Goal: Task Accomplishment & Management: Manage account settings

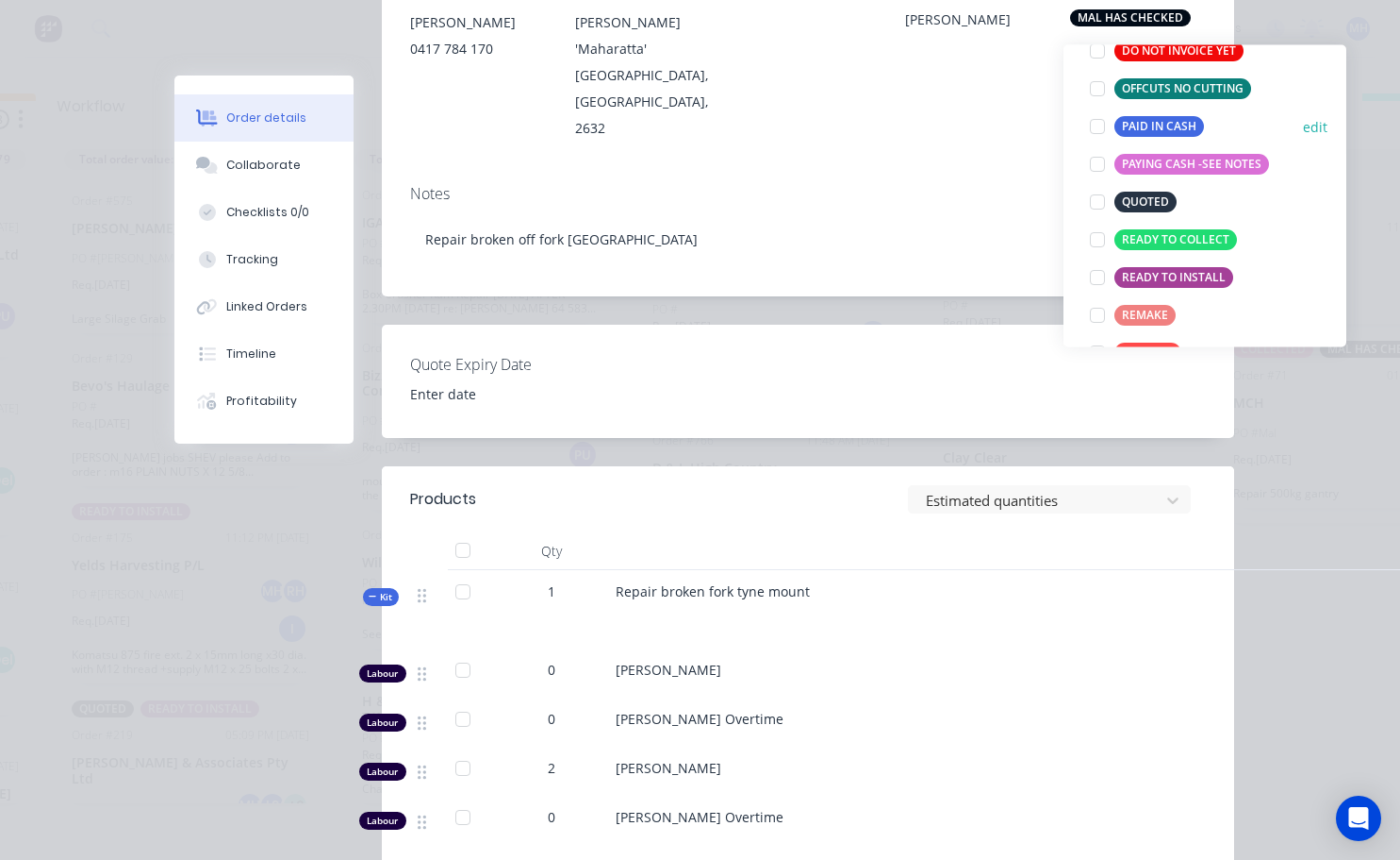
scroll to position [377, 0]
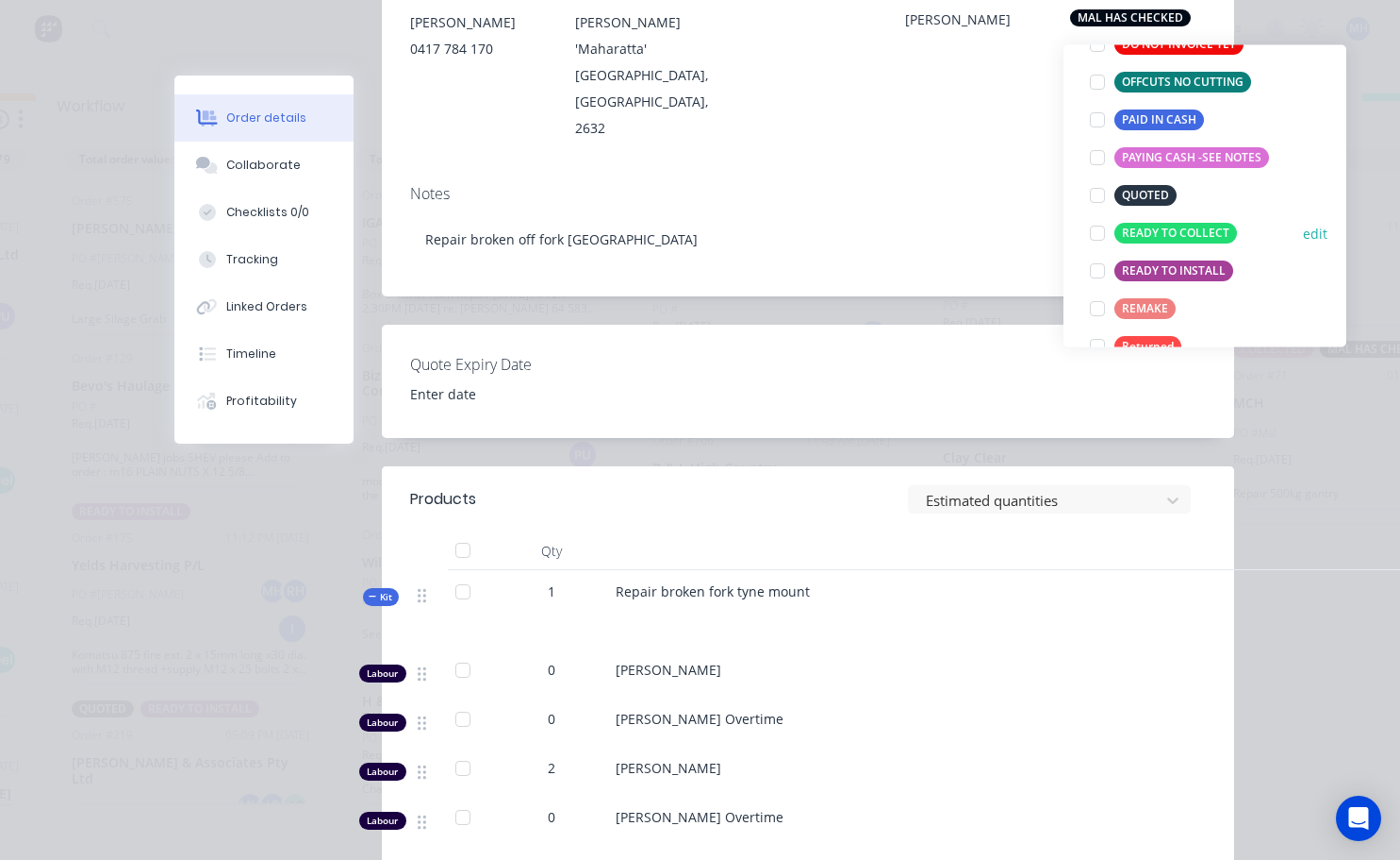
click at [1097, 221] on div at bounding box center [1097, 234] width 38 height 38
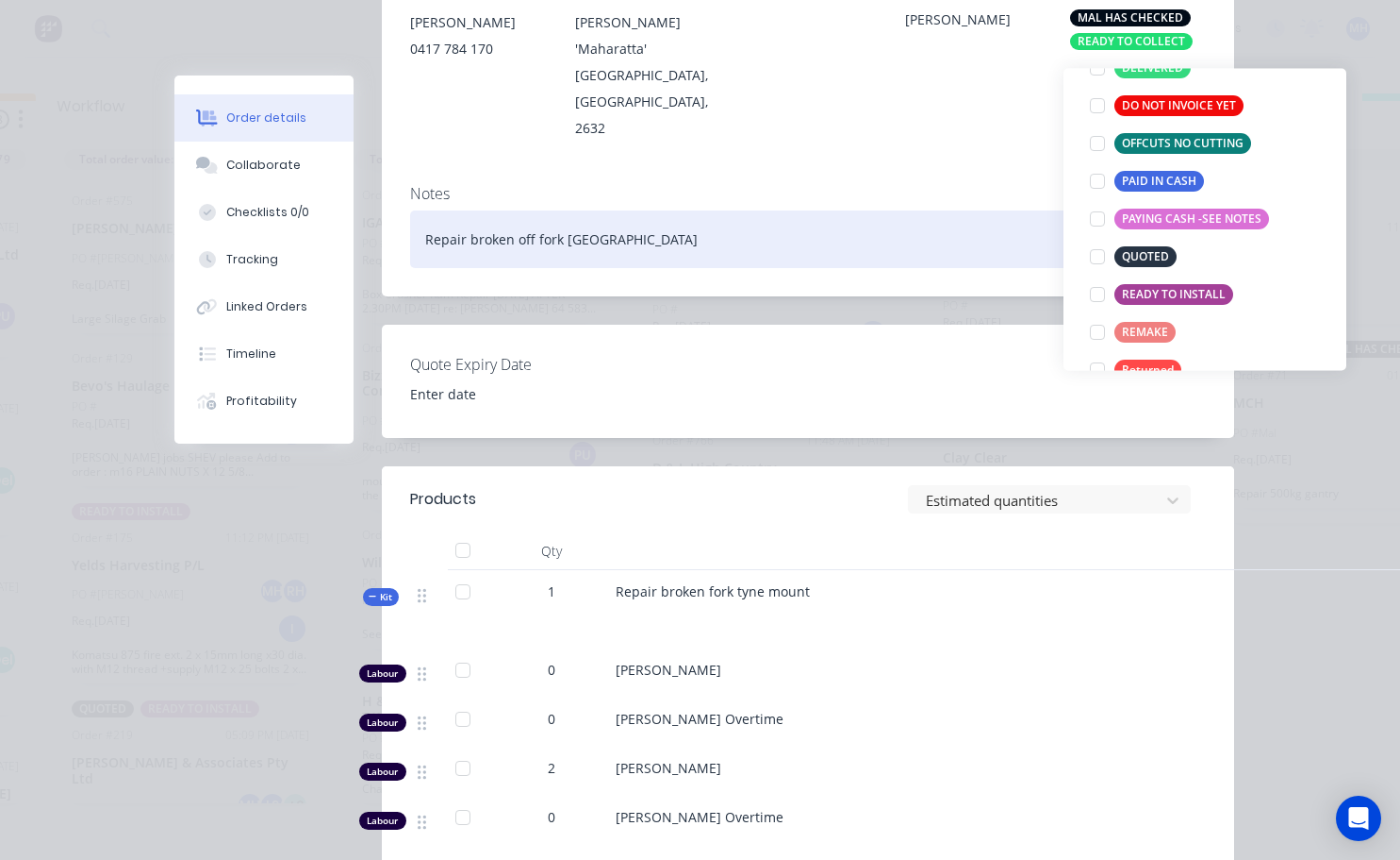
scroll to position [0, 0]
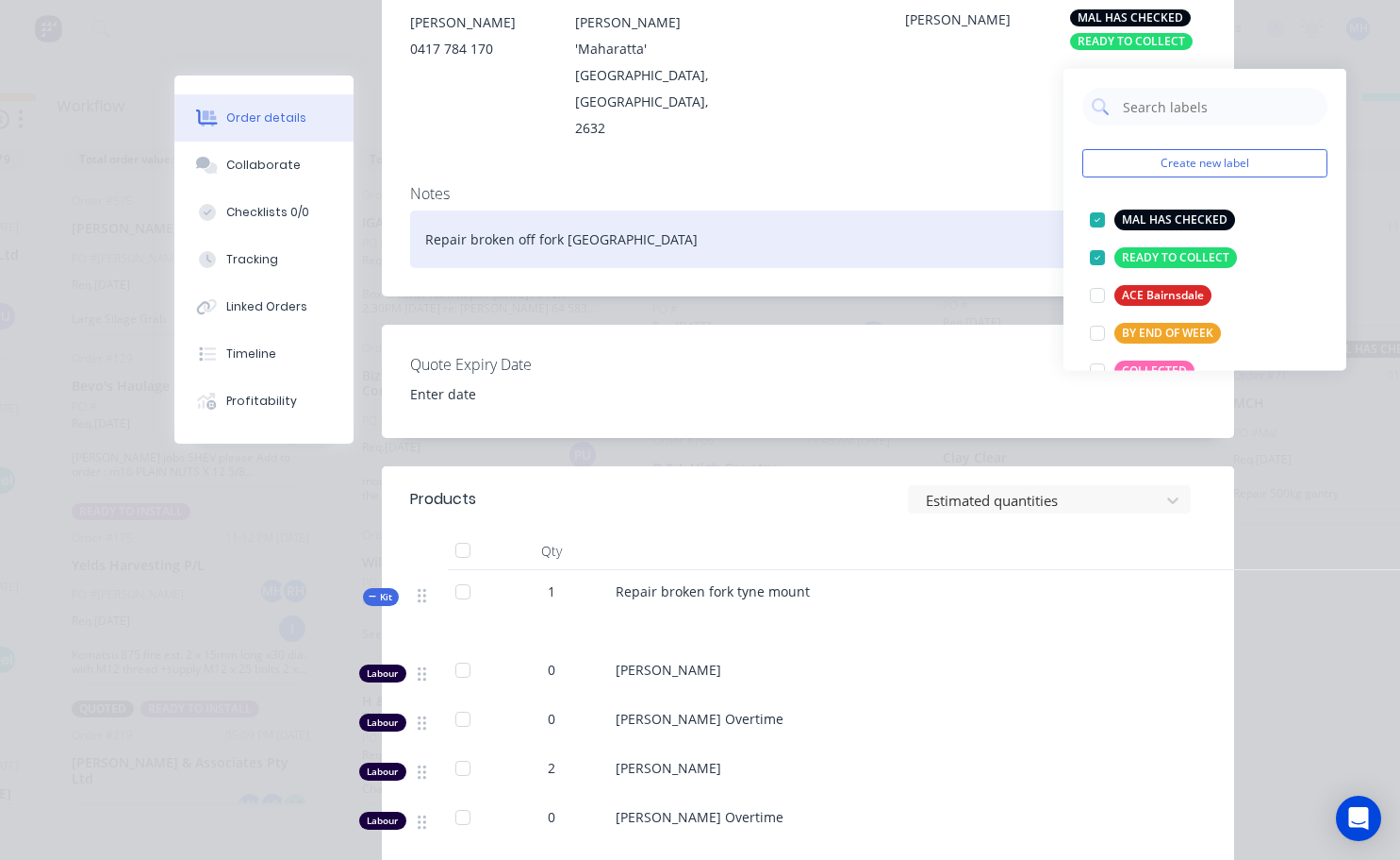
click at [989, 211] on div "Repair broken off fork [GEOGRAPHIC_DATA]" at bounding box center [808, 239] width 796 height 58
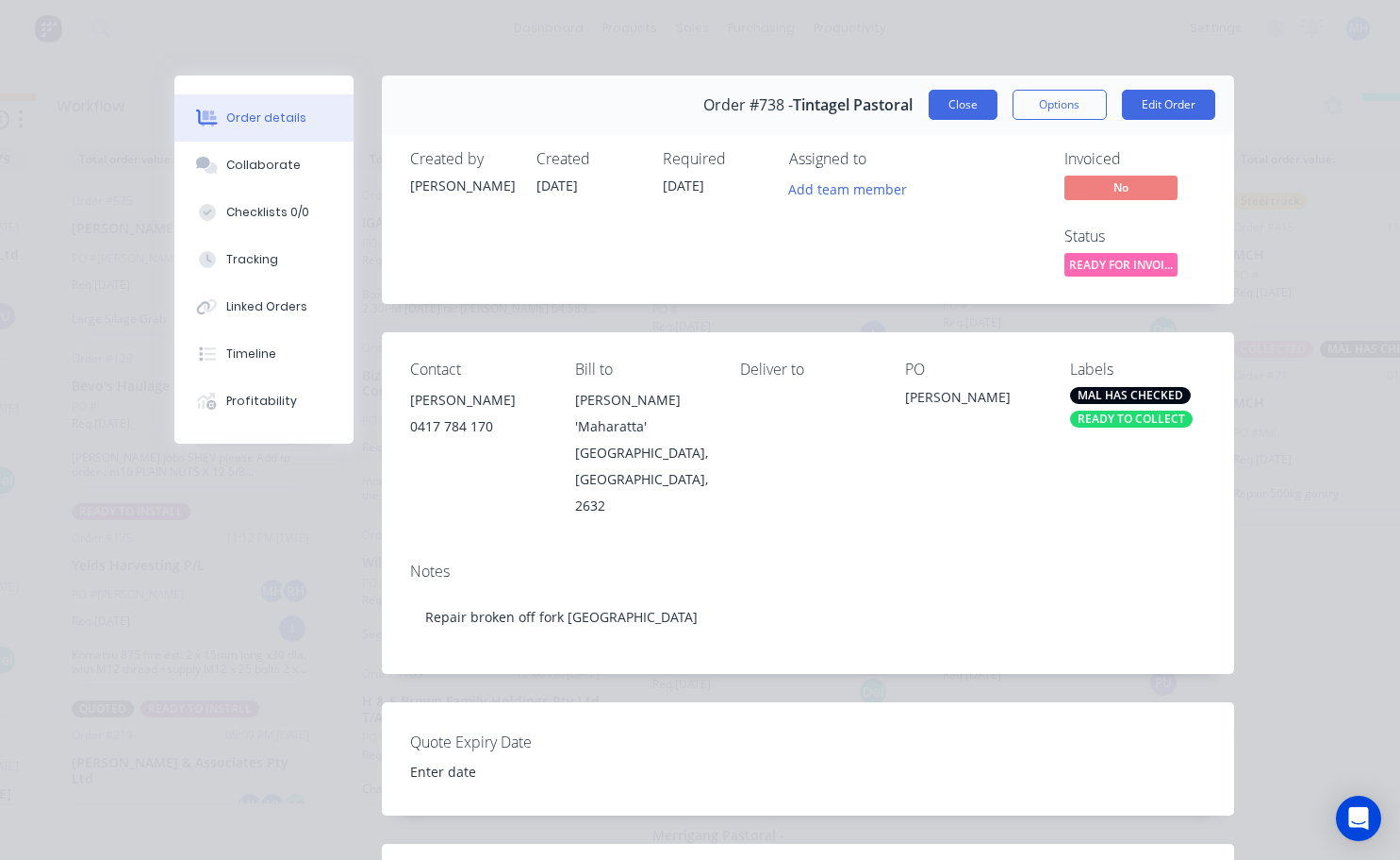
click at [945, 107] on button "Close" at bounding box center [963, 105] width 69 height 30
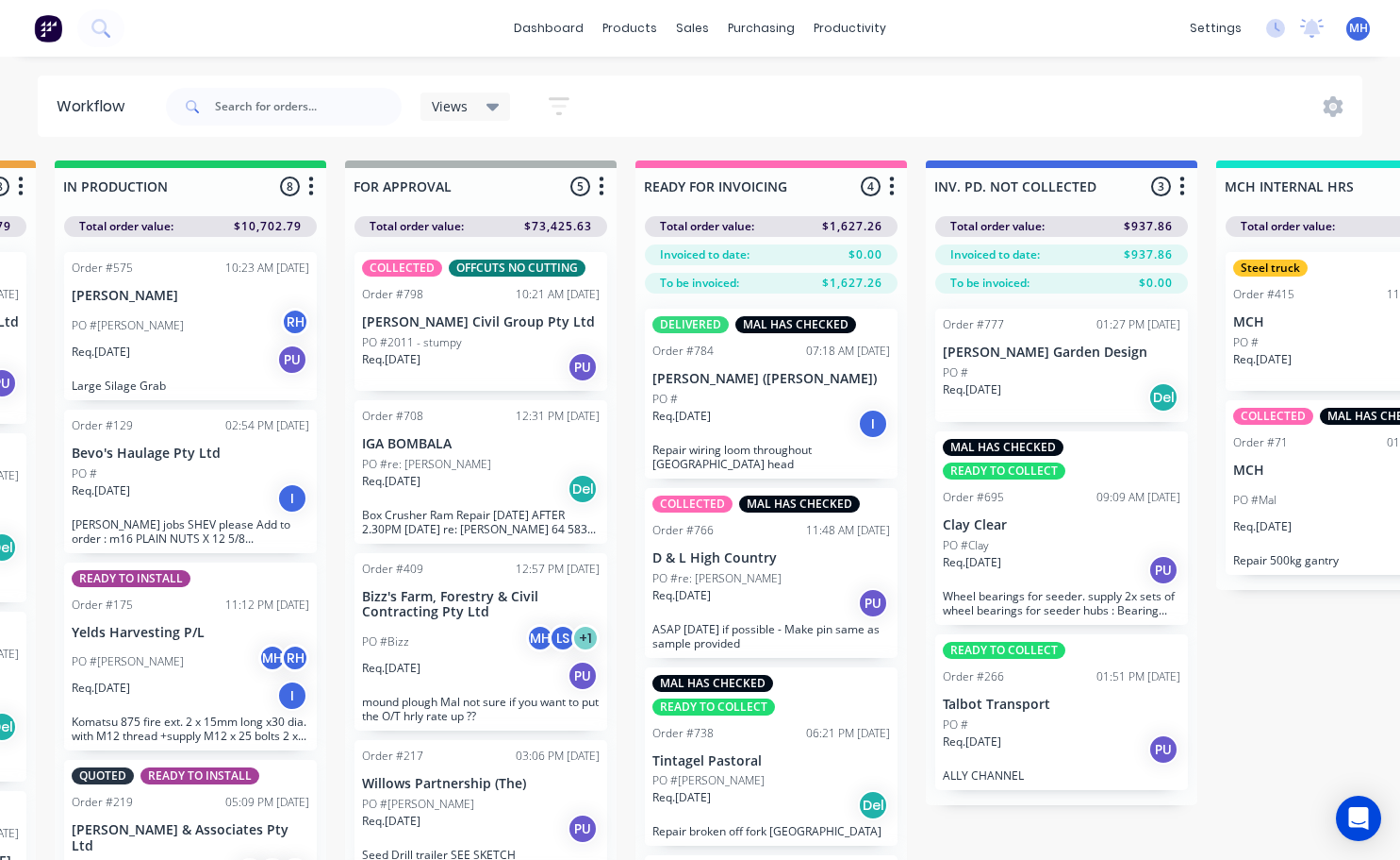
click at [447, 349] on p "PO #2011 - stumpy" at bounding box center [412, 342] width 100 height 17
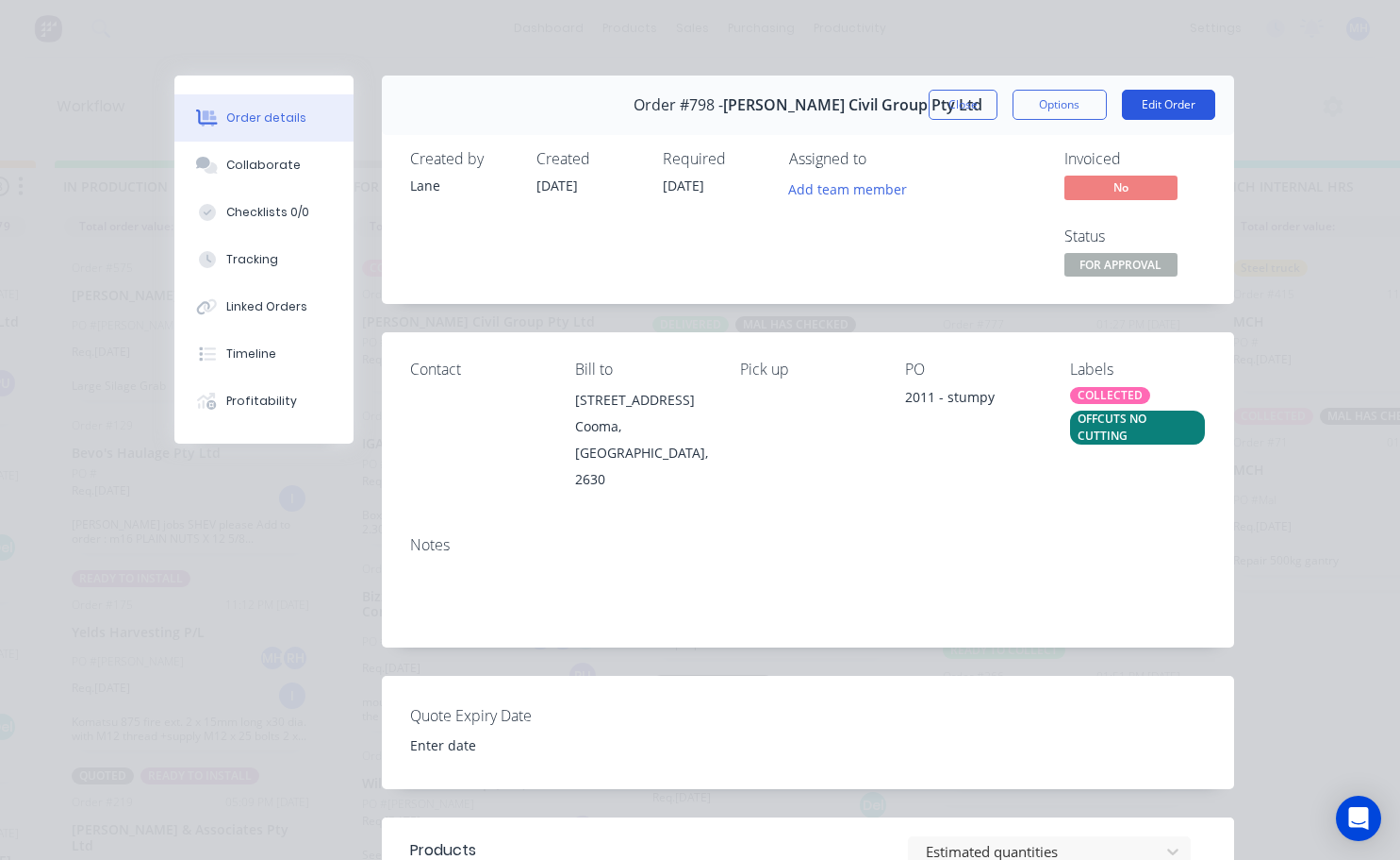
click at [1149, 105] on button "Edit Order" at bounding box center [1168, 105] width 93 height 30
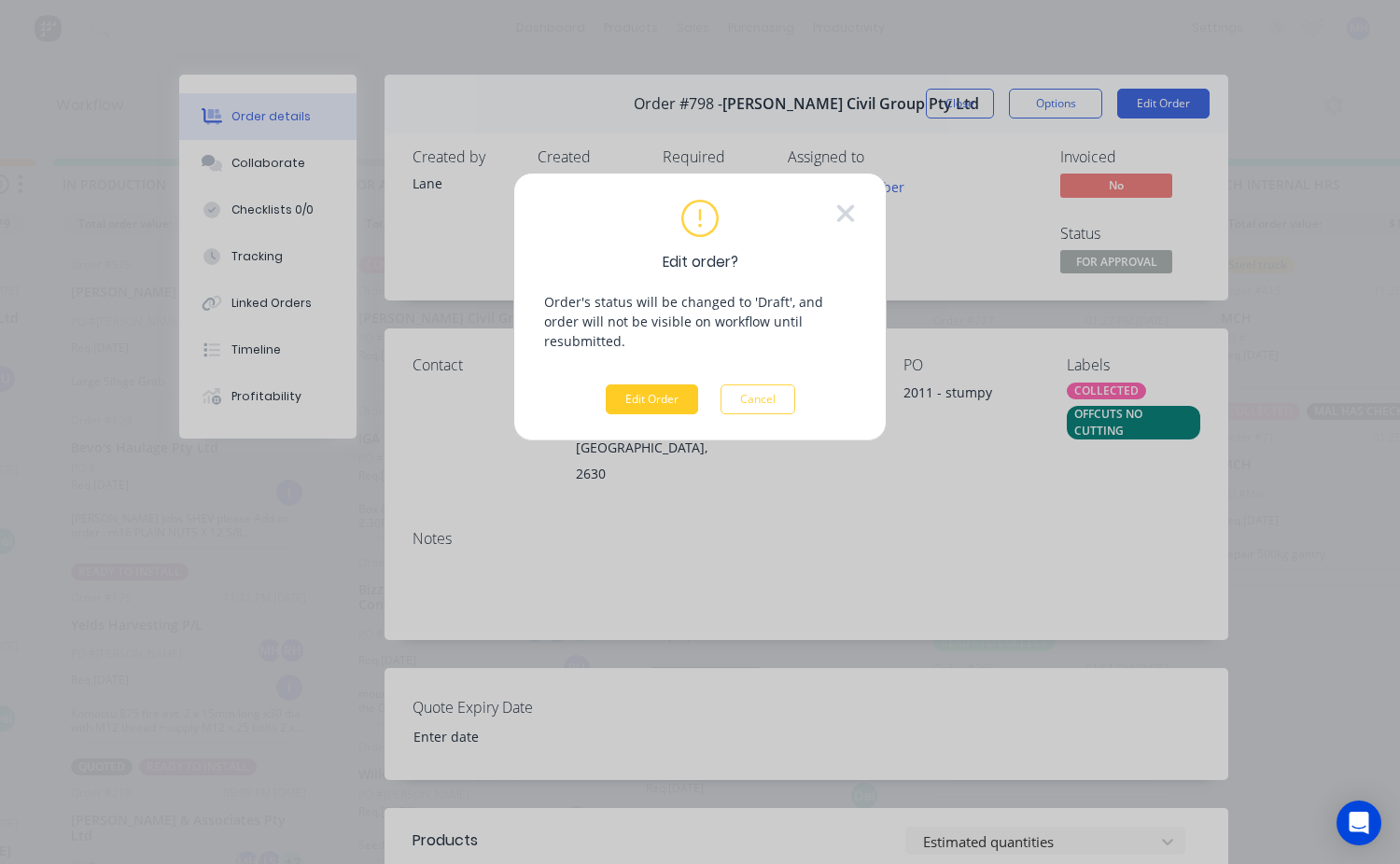
click at [663, 385] on button "Edit Order" at bounding box center [651, 399] width 92 height 30
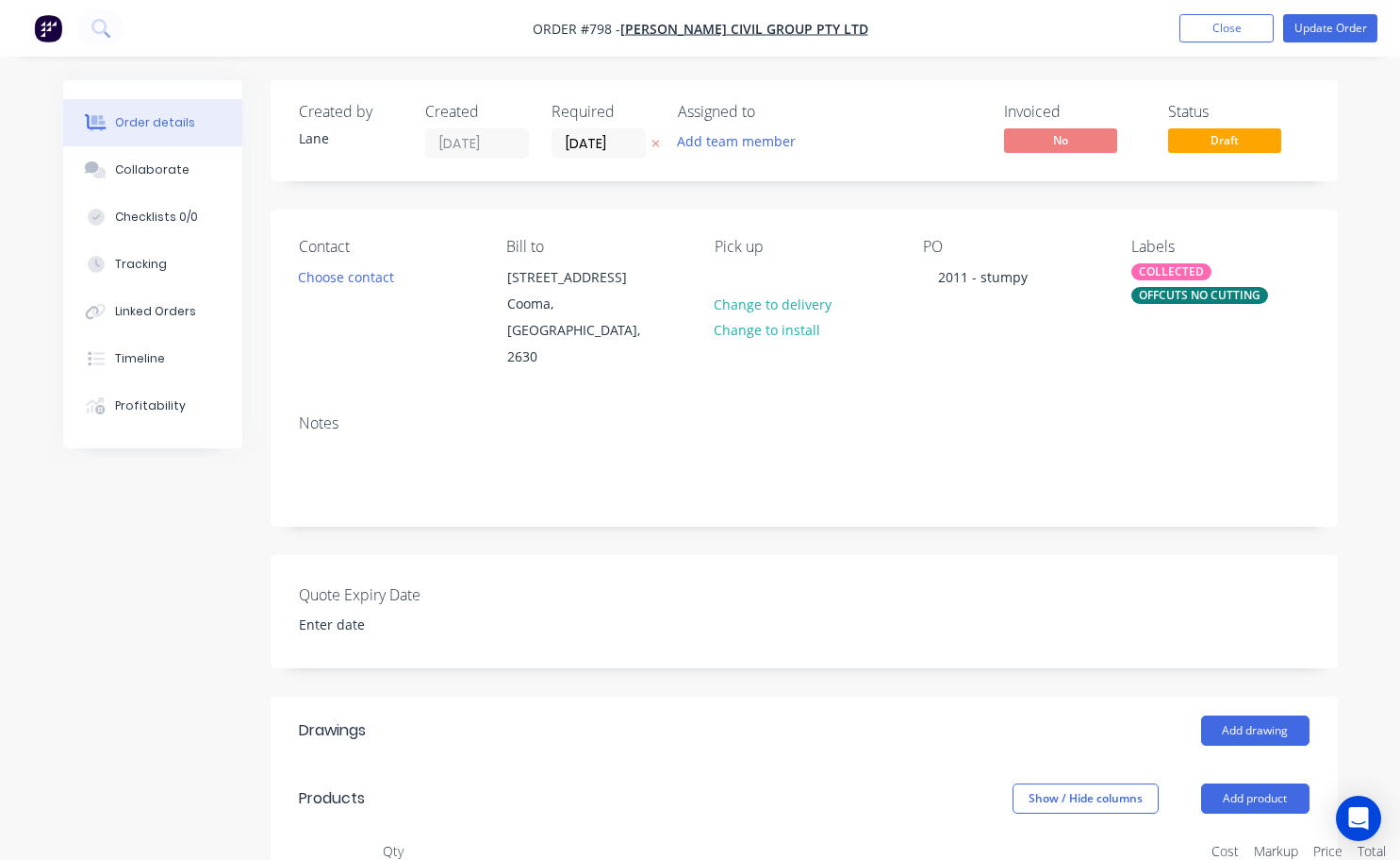
click at [1170, 269] on div "COLLECTED" at bounding box center [1172, 271] width 80 height 17
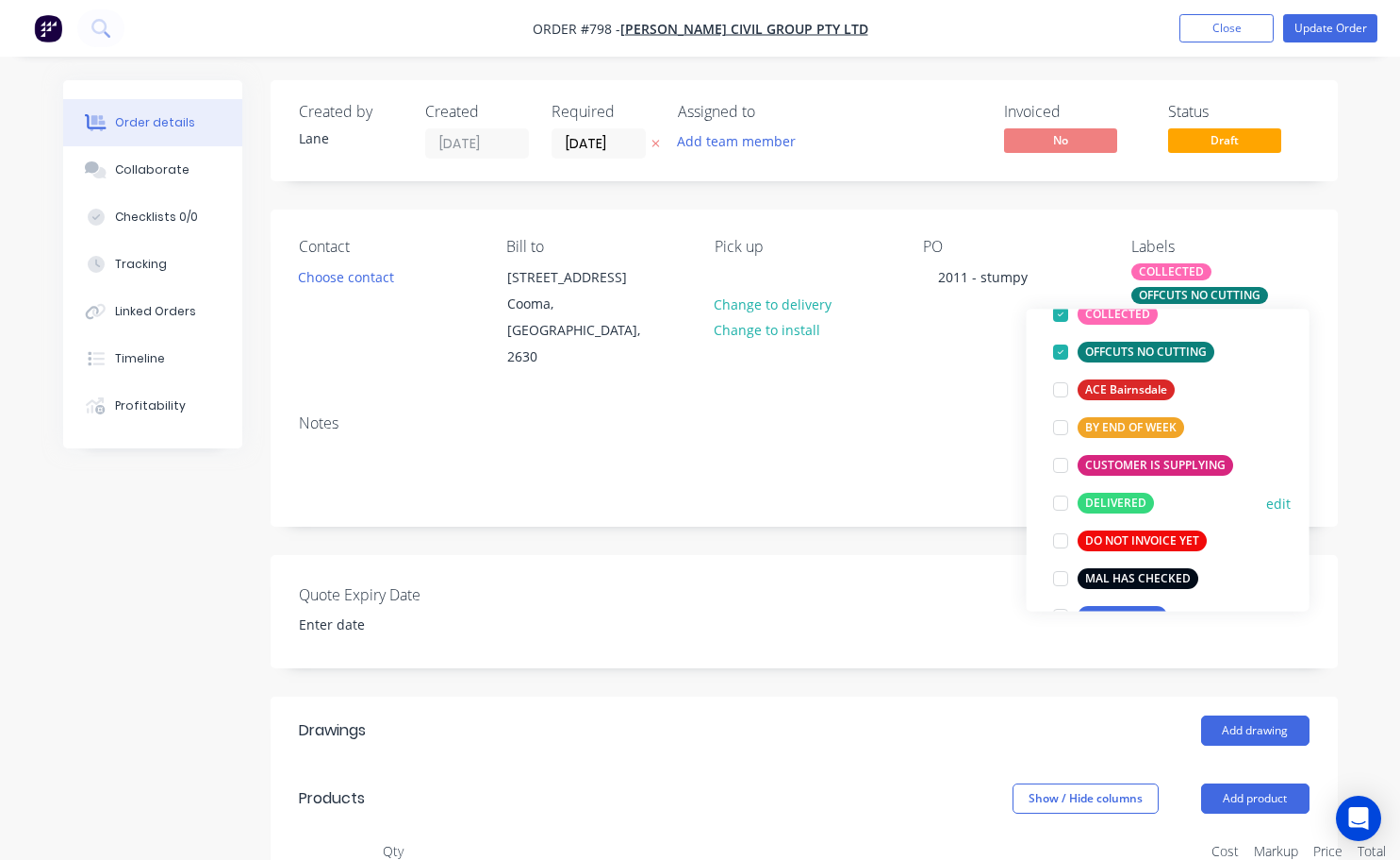
scroll to position [189, 0]
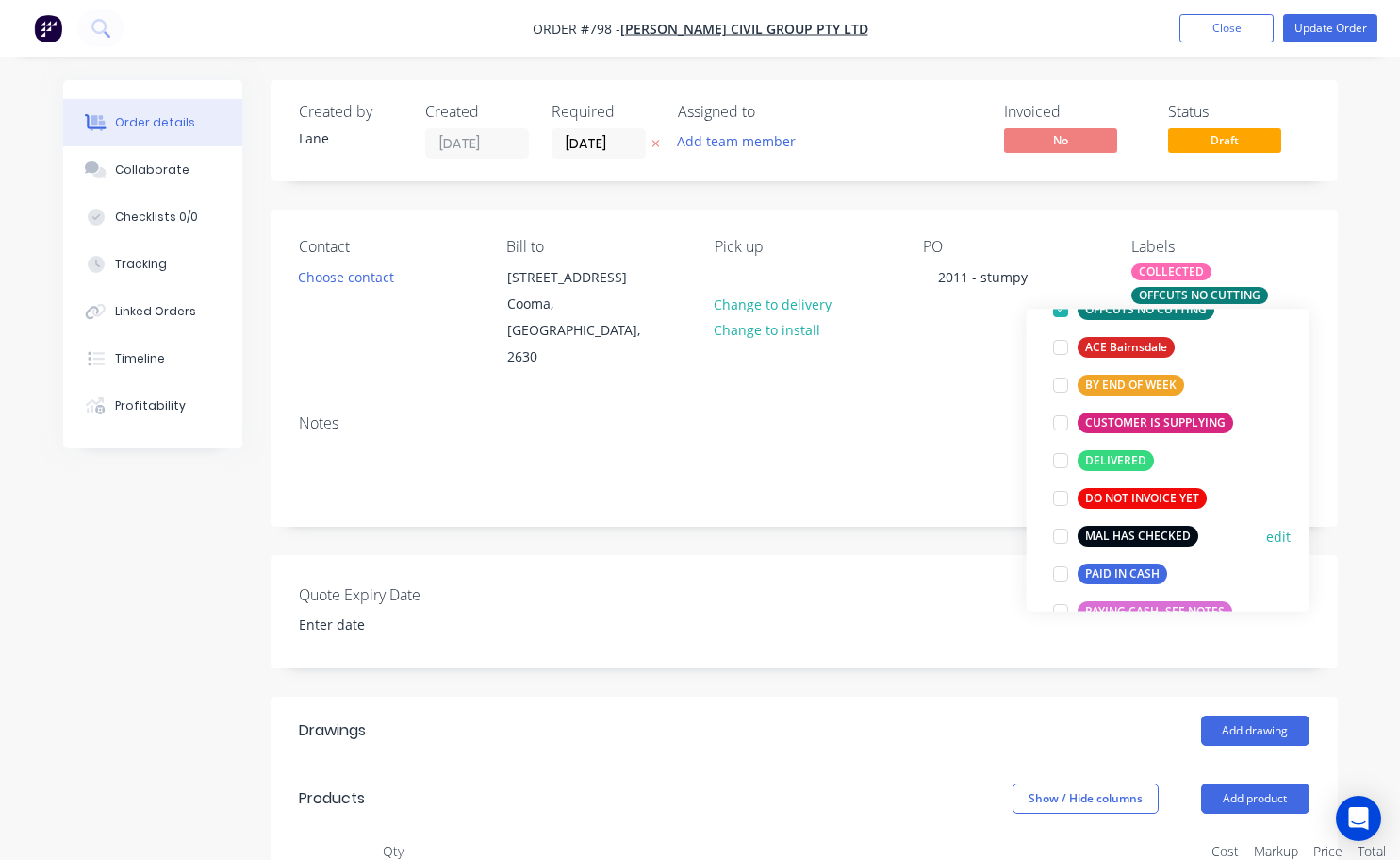
click at [1064, 538] on div at bounding box center [1060, 536] width 38 height 38
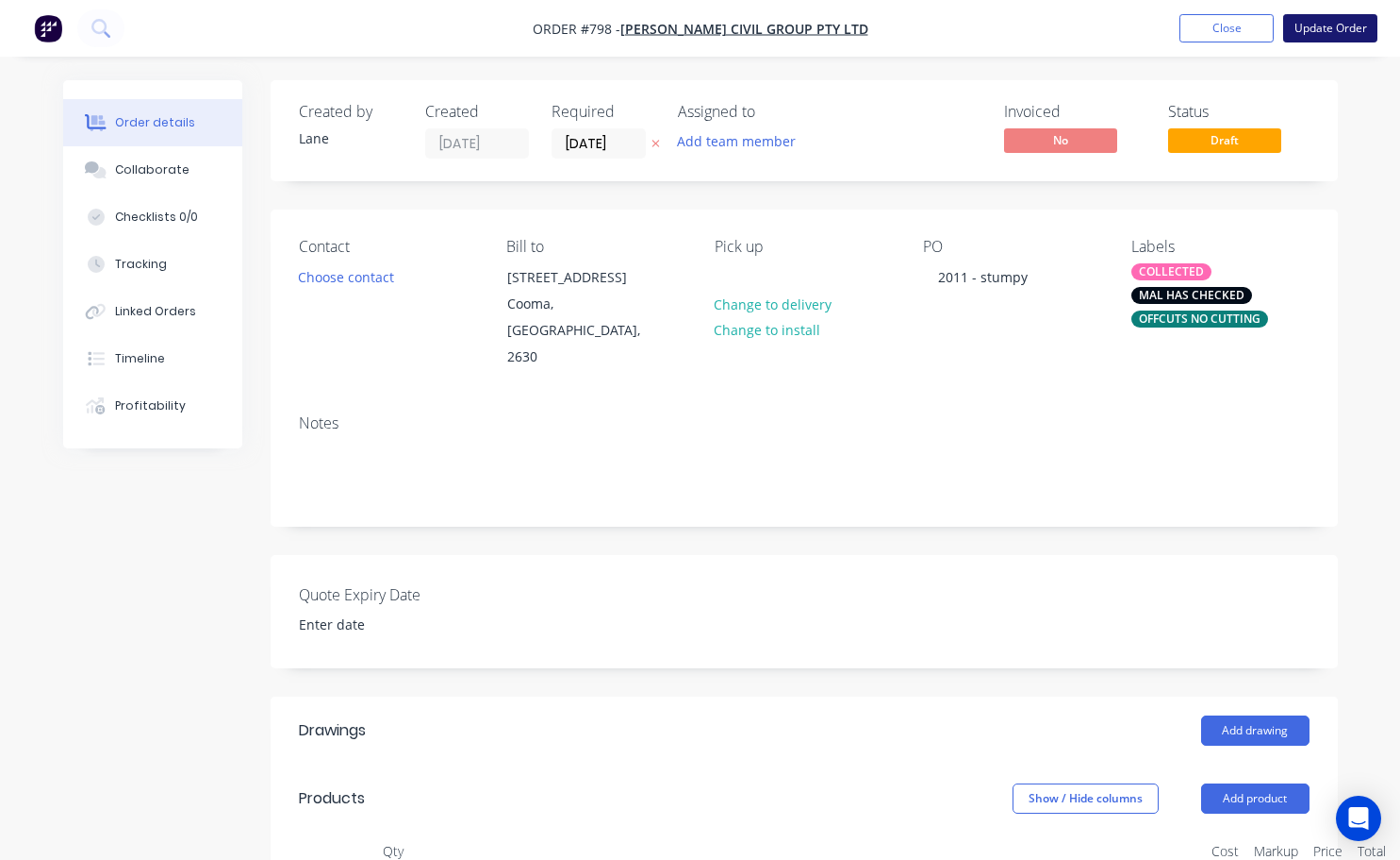
click at [1311, 29] on button "Update Order" at bounding box center [1330, 27] width 94 height 28
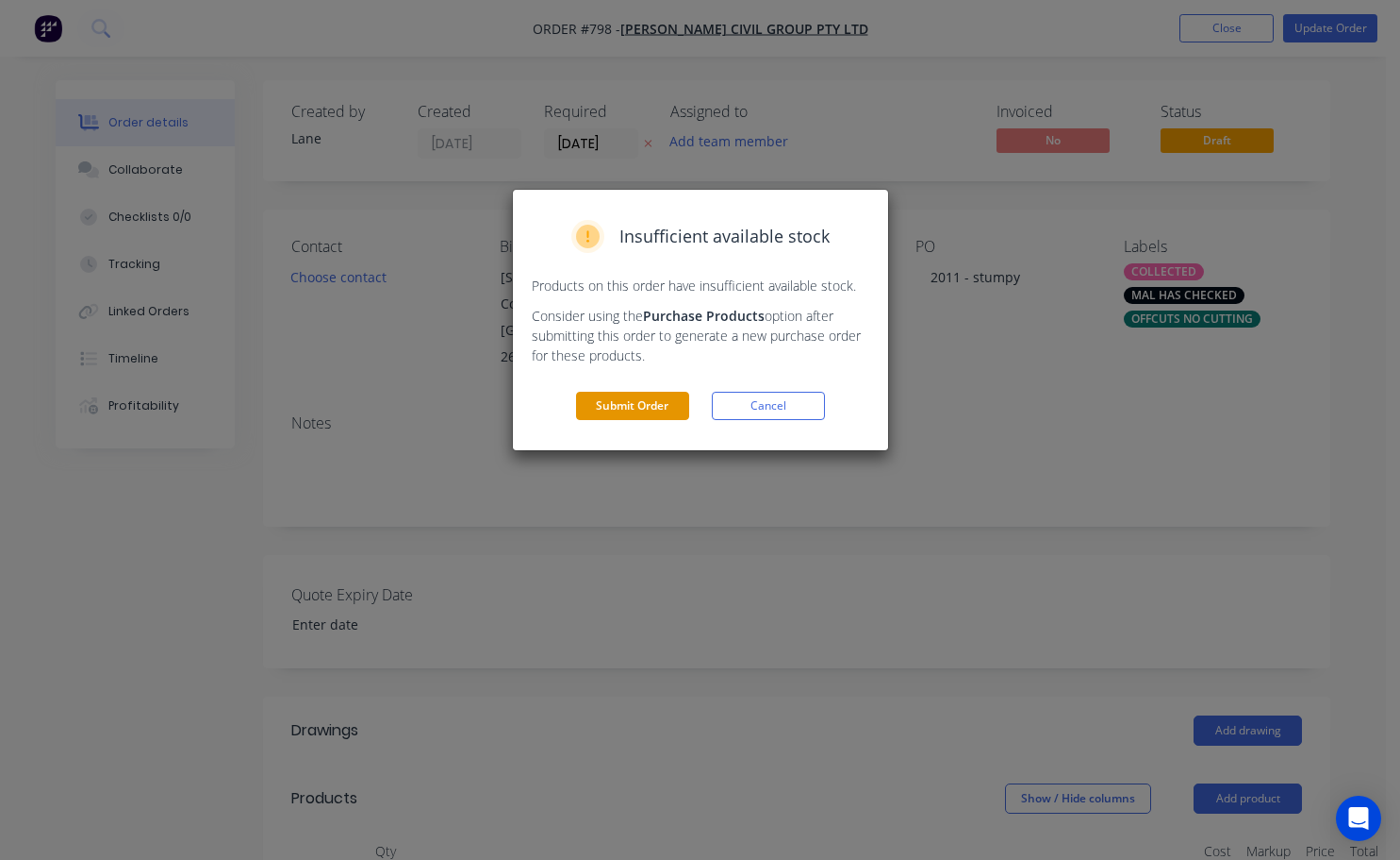
click at [654, 413] on button "Submit Order" at bounding box center [633, 406] width 114 height 28
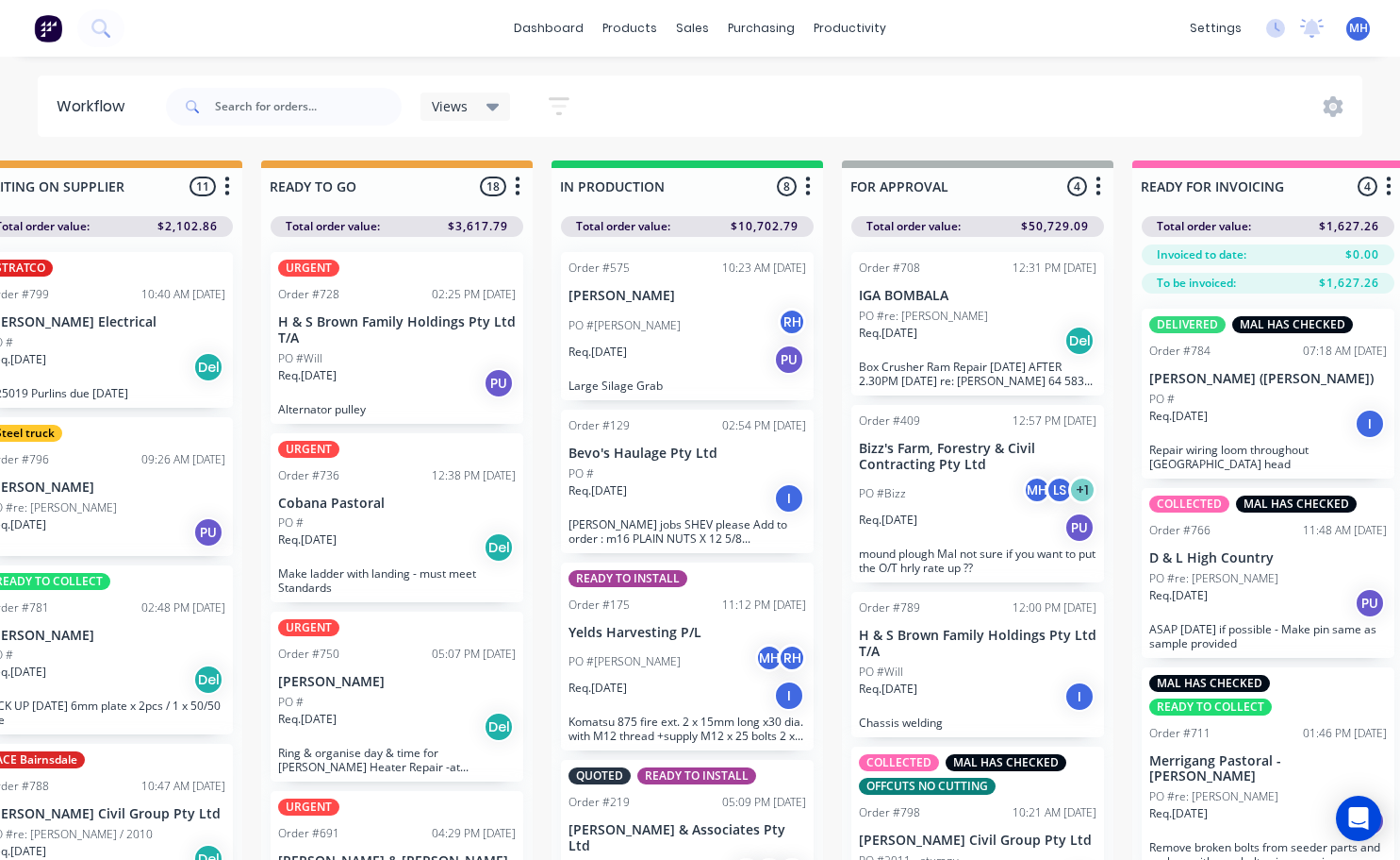
scroll to position [0, 664]
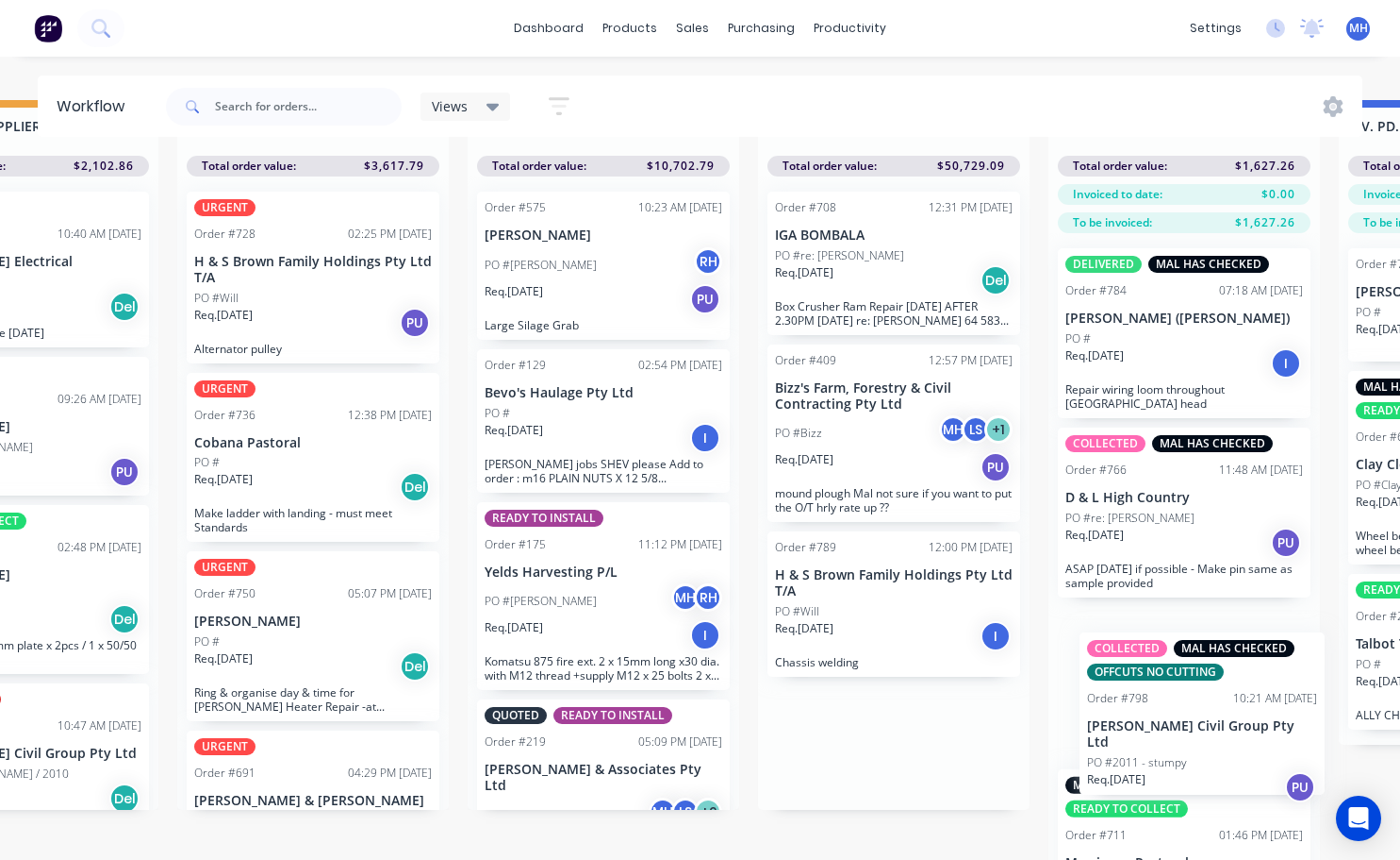
drag, startPoint x: 949, startPoint y: 792, endPoint x: 1146, endPoint y: 667, distance: 233.3
click at [1146, 667] on div "QUOTES TO DO 1 Status colour #273444 hex #273444 Save Cancel Notifications Emai…" at bounding box center [823, 483] width 3145 height 766
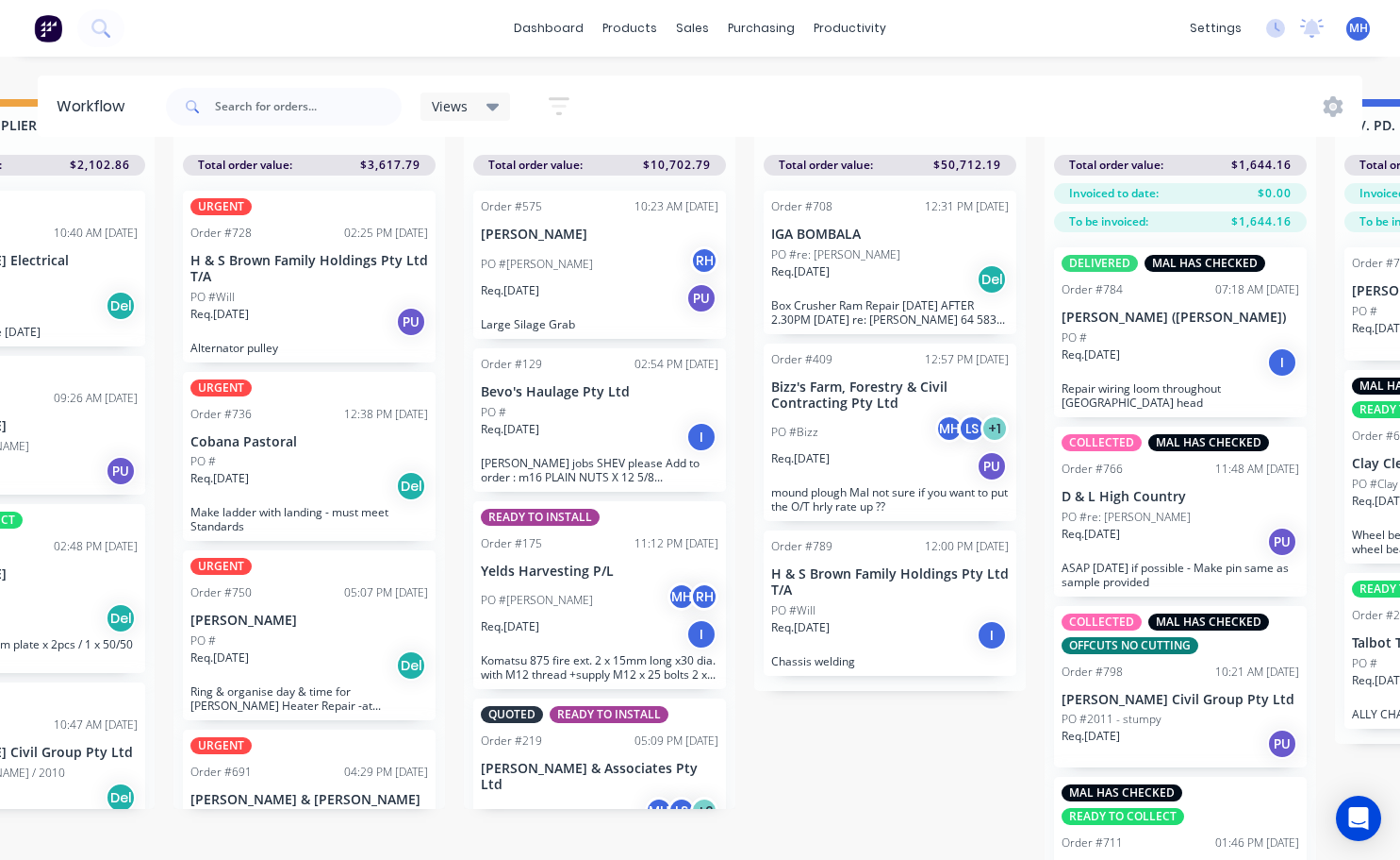
click at [861, 599] on div "Order #789 12:00 PM [DATE] H & S Brown Family Holdings Pty Ltd T/A PO #Will Req…" at bounding box center [890, 602] width 253 height 145
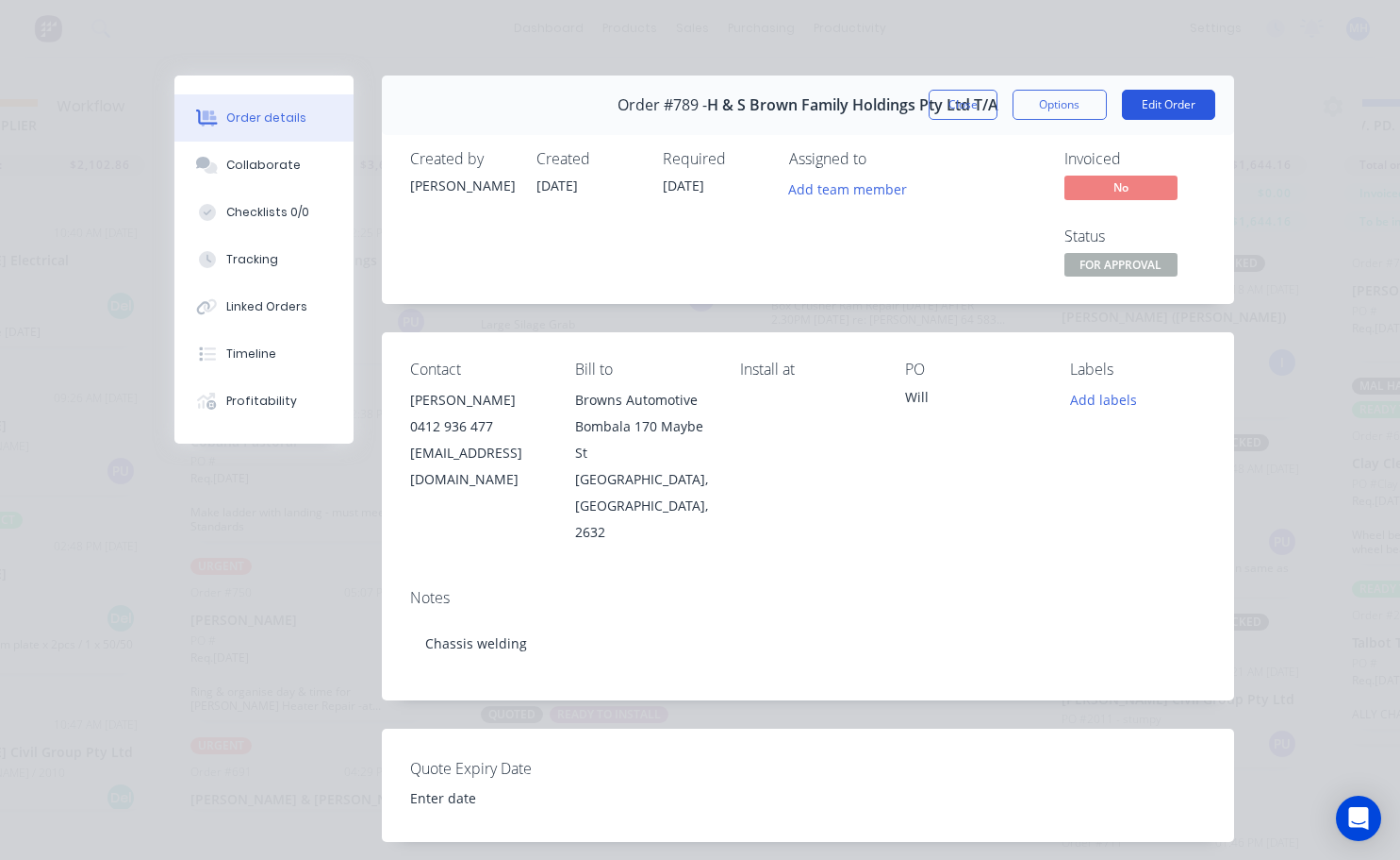
click at [1171, 99] on button "Edit Order" at bounding box center [1168, 105] width 93 height 30
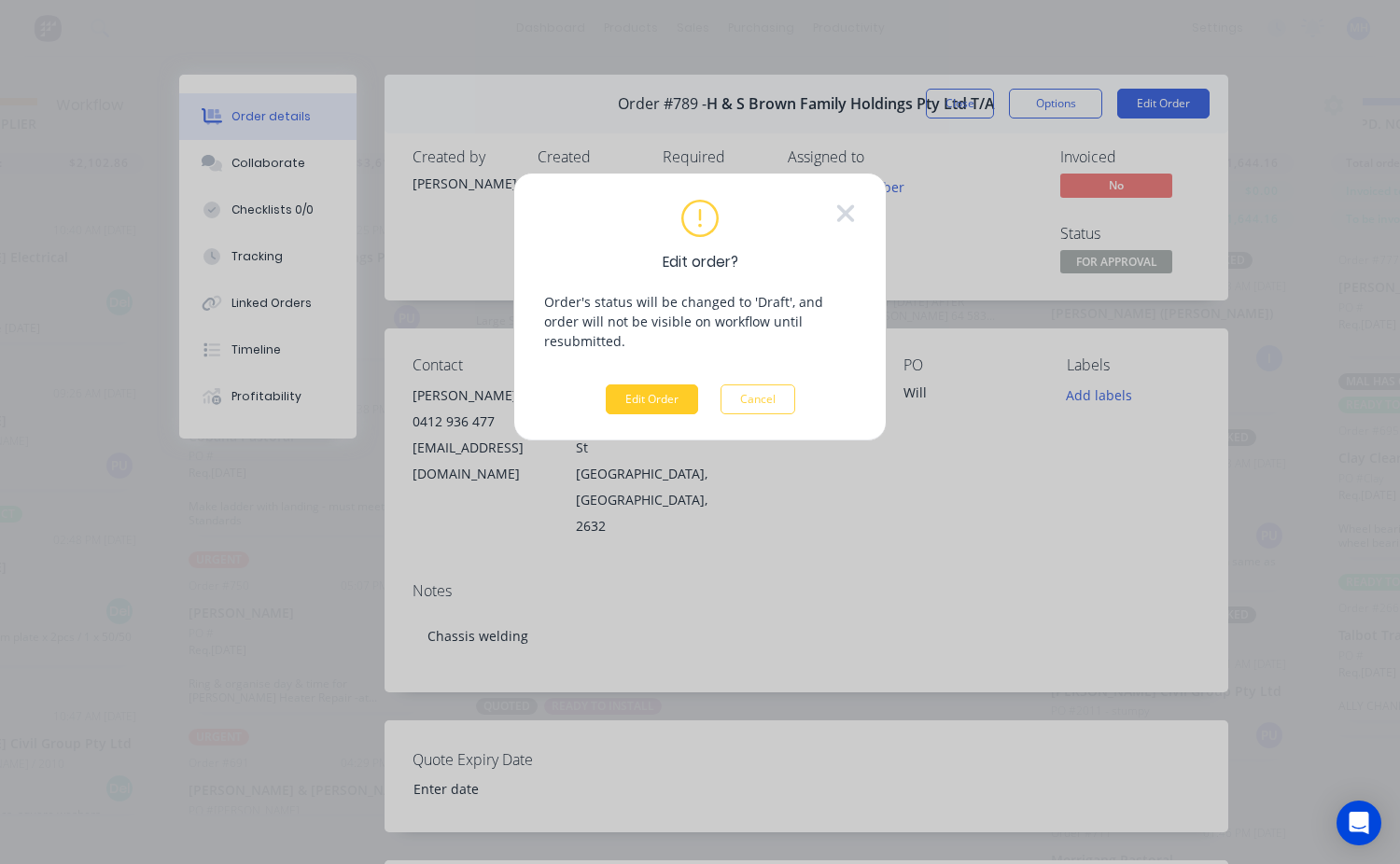
click at [667, 385] on button "Edit Order" at bounding box center [651, 399] width 92 height 30
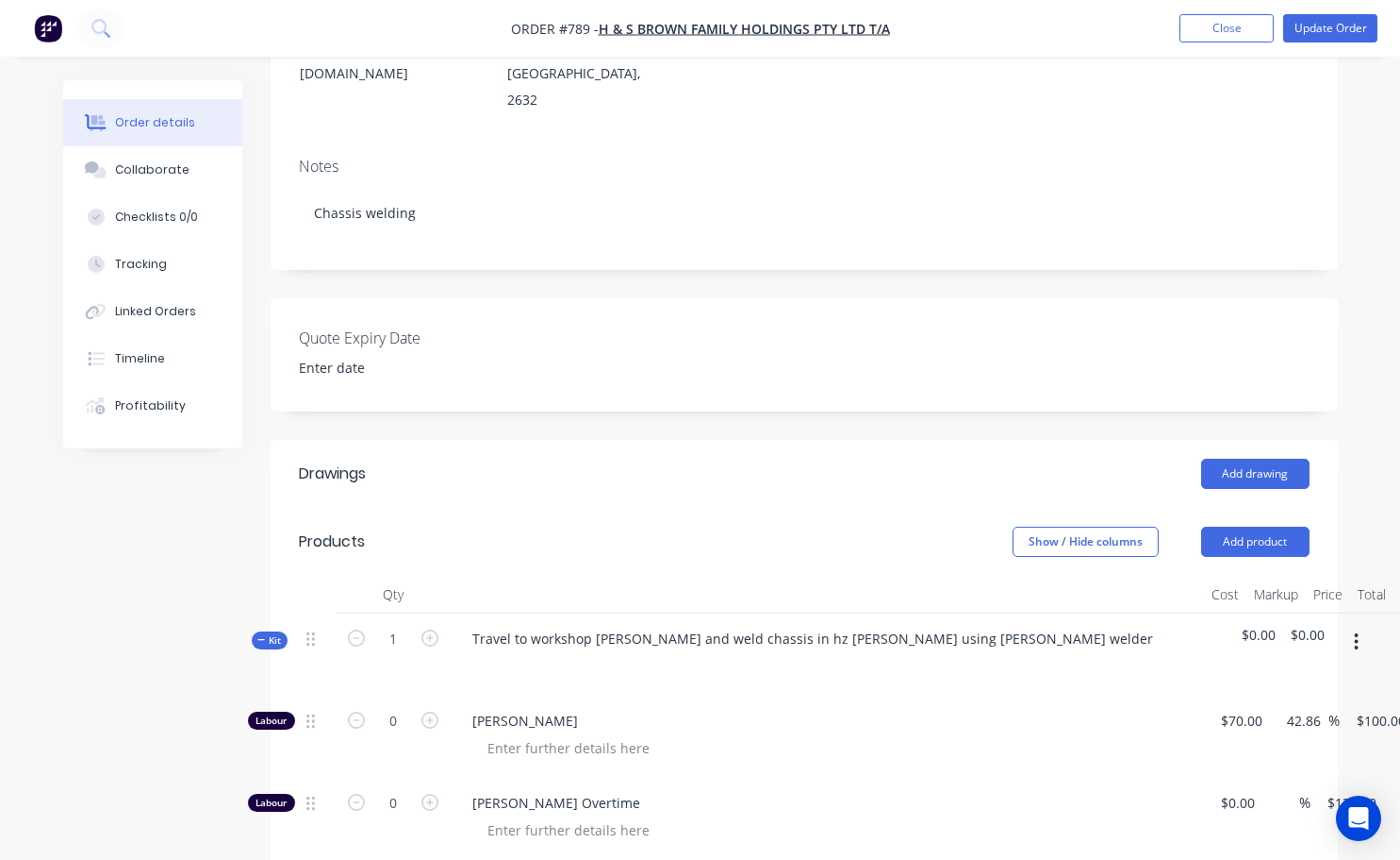
scroll to position [189, 0]
